Goal: Use online tool/utility: Utilize a website feature to perform a specific function

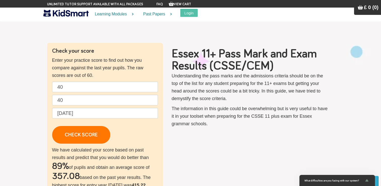
scroll to position [59, 0]
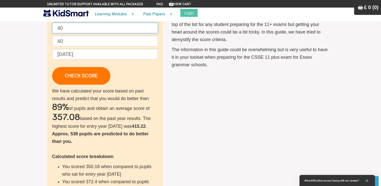
click at [67, 28] on input "40" at bounding box center [105, 28] width 106 height 11
type input "4"
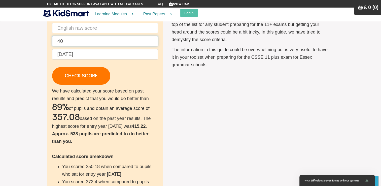
click at [65, 44] on input "40" at bounding box center [105, 41] width 106 height 11
type input "4"
click at [72, 30] on input "text" at bounding box center [105, 28] width 106 height 11
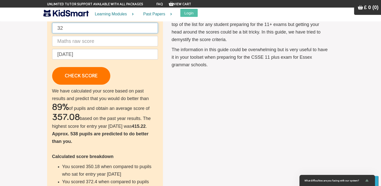
type input "32"
click at [69, 38] on input "text" at bounding box center [105, 41] width 106 height 11
type input "46"
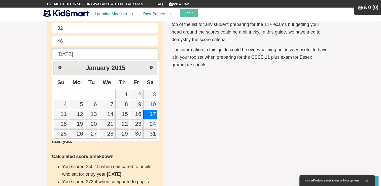
click at [85, 52] on input "[DATE]" at bounding box center [105, 54] width 106 height 11
click at [149, 63] on link "Next" at bounding box center [151, 66] width 11 height 11
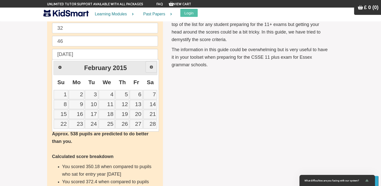
click at [149, 63] on link "Next" at bounding box center [151, 66] width 11 height 11
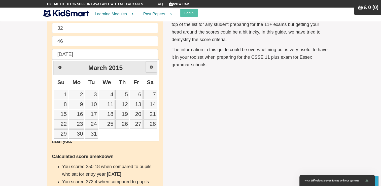
click at [149, 63] on link "Next" at bounding box center [151, 66] width 11 height 11
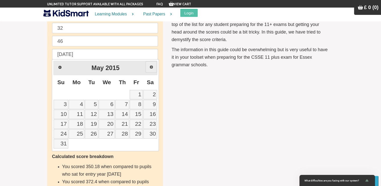
click at [149, 63] on link "Next" at bounding box center [151, 66] width 11 height 11
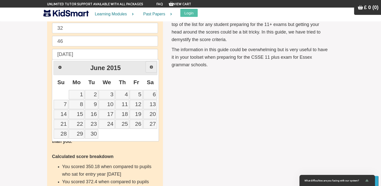
click at [149, 63] on link "Next" at bounding box center [151, 66] width 11 height 11
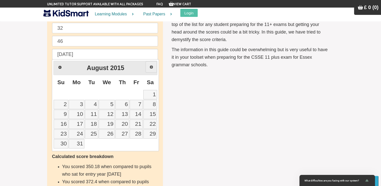
click at [149, 63] on link "Next" at bounding box center [151, 66] width 11 height 11
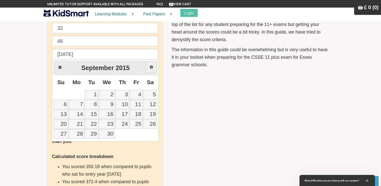
click at [149, 63] on link "Next" at bounding box center [151, 66] width 11 height 11
click at [95, 96] on link "3" at bounding box center [91, 94] width 13 height 9
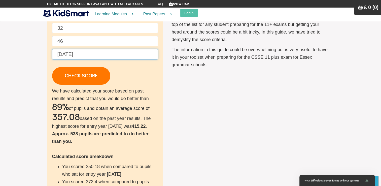
click at [85, 52] on input "[DATE]" at bounding box center [105, 54] width 106 height 11
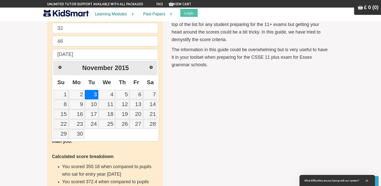
click at [128, 67] on span "2015" at bounding box center [122, 67] width 14 height 7
click at [64, 68] on link "Prev" at bounding box center [59, 66] width 11 height 11
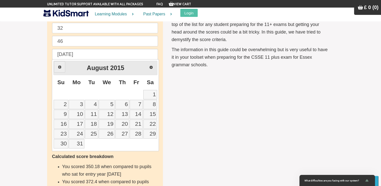
click at [64, 68] on link "Prev" at bounding box center [59, 66] width 11 height 11
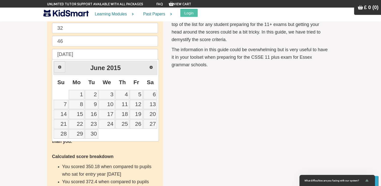
click at [64, 68] on link "Prev" at bounding box center [59, 66] width 11 height 11
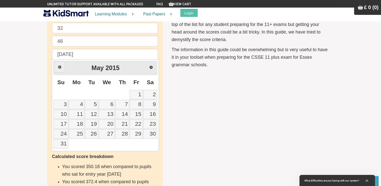
click at [64, 68] on link "Prev" at bounding box center [59, 66] width 11 height 11
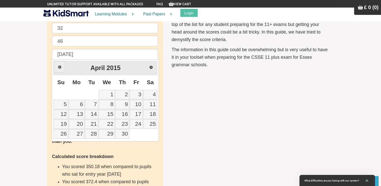
click at [64, 68] on link "Prev" at bounding box center [59, 66] width 11 height 11
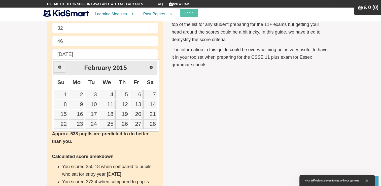
click at [64, 68] on link "Prev" at bounding box center [59, 66] width 11 height 11
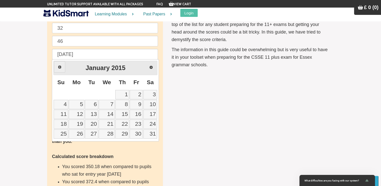
click at [64, 68] on link "Prev" at bounding box center [59, 66] width 11 height 11
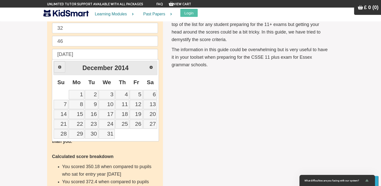
click at [64, 68] on link "Prev" at bounding box center [59, 66] width 11 height 11
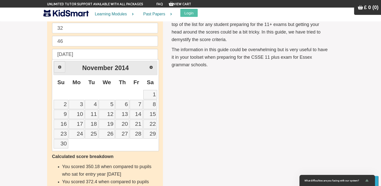
click at [64, 68] on link "Prev" at bounding box center [59, 66] width 11 height 11
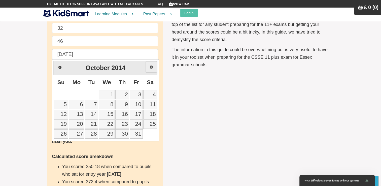
click at [149, 68] on span "Next" at bounding box center [151, 67] width 4 height 4
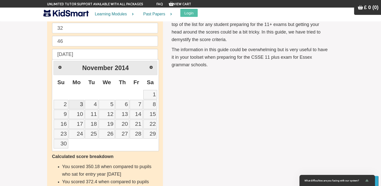
click at [83, 103] on link "3" at bounding box center [77, 104] width 16 height 9
type input "[DATE]"
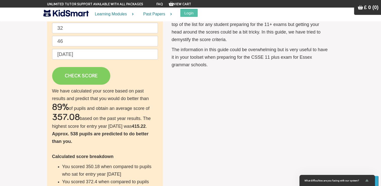
click at [84, 77] on link "CHECK SCORE" at bounding box center [81, 76] width 58 height 18
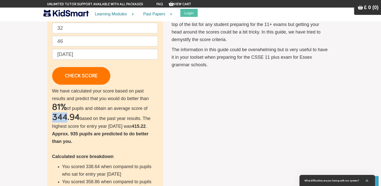
drag, startPoint x: 66, startPoint y: 119, endPoint x: 54, endPoint y: 118, distance: 11.6
click at [54, 118] on h2 "344.94" at bounding box center [65, 117] width 27 height 10
drag, startPoint x: 54, startPoint y: 118, endPoint x: 37, endPoint y: 62, distance: 58.2
click at [37, 62] on section "Check your score Enter your practice score to find out how you compare against …" at bounding box center [190, 122] width 381 height 326
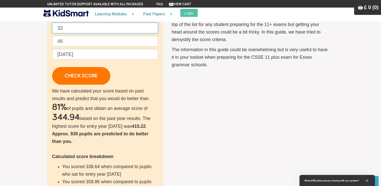
click at [73, 28] on input "32" at bounding box center [105, 28] width 106 height 11
type input "3"
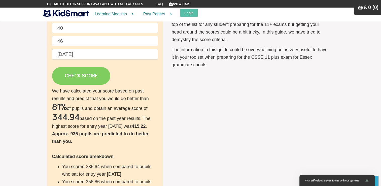
click at [71, 76] on link "CHECK SCORE" at bounding box center [81, 76] width 58 height 18
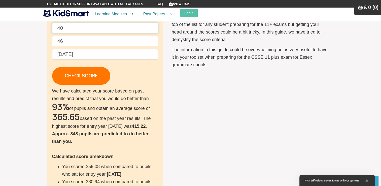
click at [68, 31] on input "40" at bounding box center [105, 28] width 106 height 11
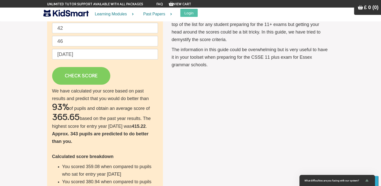
click at [70, 74] on link "CHECK SCORE" at bounding box center [81, 76] width 58 height 18
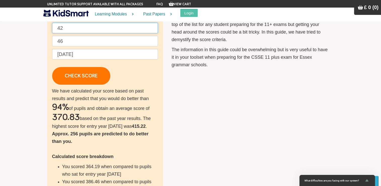
click at [67, 31] on input "42" at bounding box center [105, 28] width 106 height 11
type input "40"
click at [65, 40] on input "46" at bounding box center [105, 41] width 106 height 11
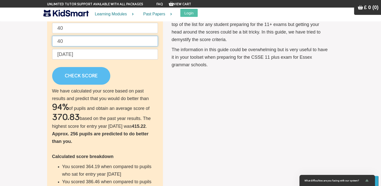
type input "40"
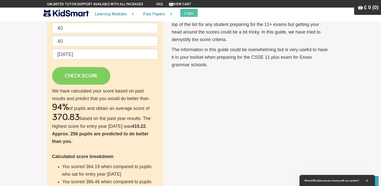
click at [66, 78] on link "CHECK SCORE" at bounding box center [81, 76] width 58 height 18
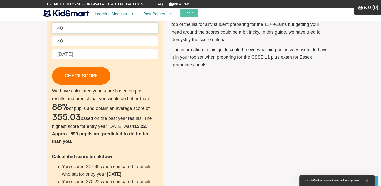
click at [68, 29] on input "40" at bounding box center [105, 28] width 106 height 11
type input "44"
click at [68, 41] on input "40" at bounding box center [105, 41] width 106 height 11
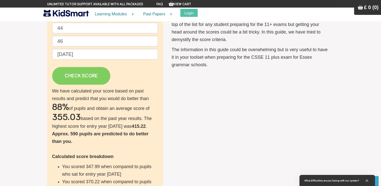
click at [67, 73] on link "CHECK SCORE" at bounding box center [81, 76] width 58 height 18
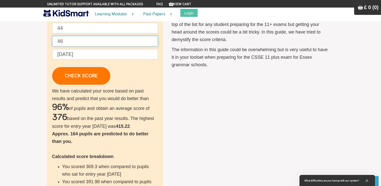
click at [67, 43] on input "46" at bounding box center [105, 41] width 106 height 11
type input "4"
click at [69, 26] on input "44" at bounding box center [105, 28] width 106 height 11
type input "4"
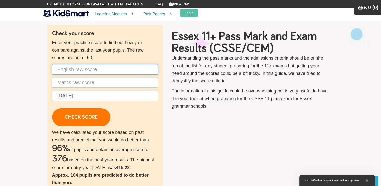
scroll to position [19, 0]
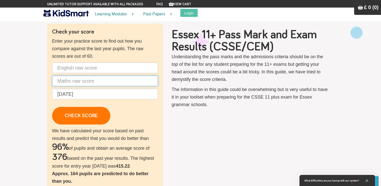
click at [72, 83] on input "text" at bounding box center [105, 81] width 106 height 11
type input "46"
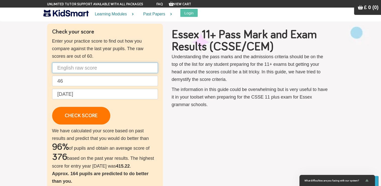
click at [74, 68] on input "text" at bounding box center [105, 67] width 106 height 11
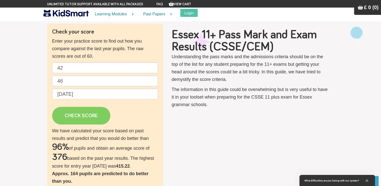
click at [65, 115] on link "CHECK SCORE" at bounding box center [81, 116] width 58 height 18
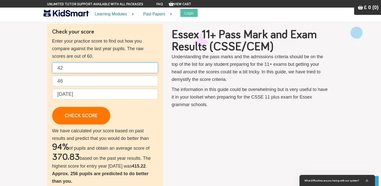
click at [62, 65] on input "42" at bounding box center [105, 67] width 106 height 11
type input "40"
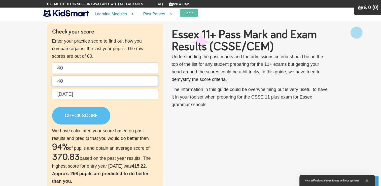
type input "40"
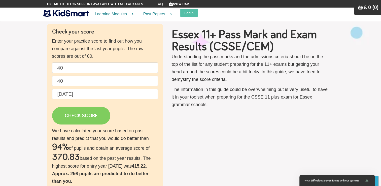
click at [72, 121] on link "CHECK SCORE" at bounding box center [81, 116] width 58 height 18
